Goal: Task Accomplishment & Management: Use online tool/utility

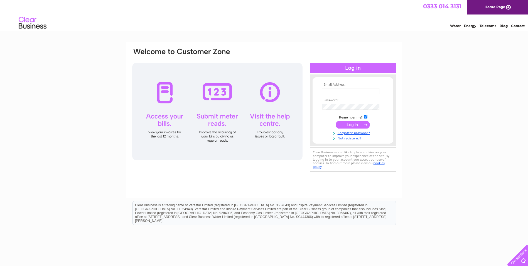
type input "corbett1@xln.co.uk"
click at [354, 124] on input "submit" at bounding box center [353, 125] width 34 height 8
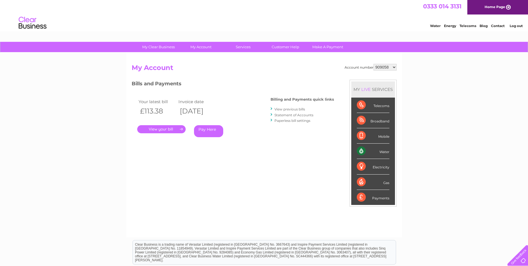
click at [394, 67] on select "909058 1084269" at bounding box center [385, 67] width 23 height 7
select select "1084269"
click at [374, 64] on select "909058 1084269" at bounding box center [385, 67] width 23 height 7
click at [395, 68] on select "909058 1084269" at bounding box center [385, 67] width 23 height 7
select select "909058"
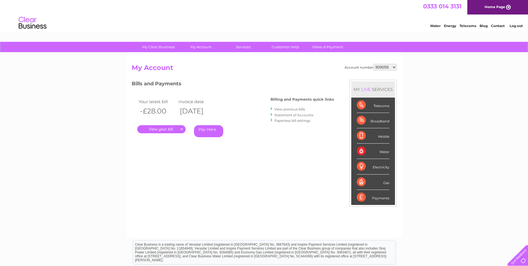
click at [374, 64] on select "909058 1084269" at bounding box center [385, 67] width 23 height 7
click at [395, 67] on select "909058 1084269" at bounding box center [385, 67] width 23 height 7
select select "1084269"
click at [374, 64] on select "909058 1084269" at bounding box center [385, 67] width 23 height 7
click at [164, 130] on link "." at bounding box center [161, 129] width 48 height 8
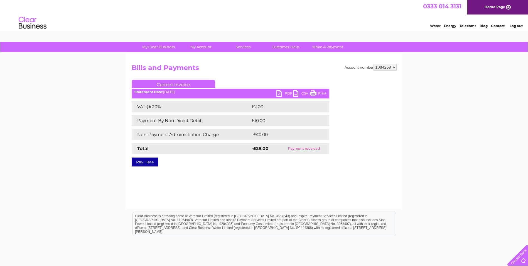
click at [285, 92] on link "PDF" at bounding box center [285, 94] width 17 height 8
click at [394, 67] on select "909058 1084269" at bounding box center [385, 67] width 23 height 7
select select "909058"
click at [374, 64] on select "909058 1084269" at bounding box center [385, 67] width 23 height 7
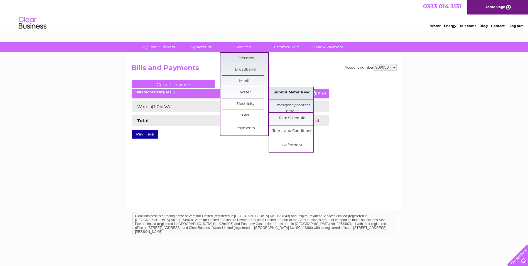
click at [283, 90] on link "Submit Meter Read" at bounding box center [292, 92] width 46 height 11
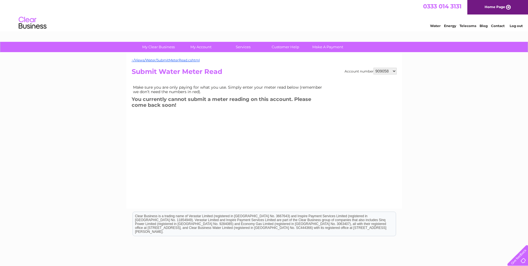
click at [516, 25] on link "Log out" at bounding box center [516, 26] width 13 height 4
